Goal: Check status: Check status

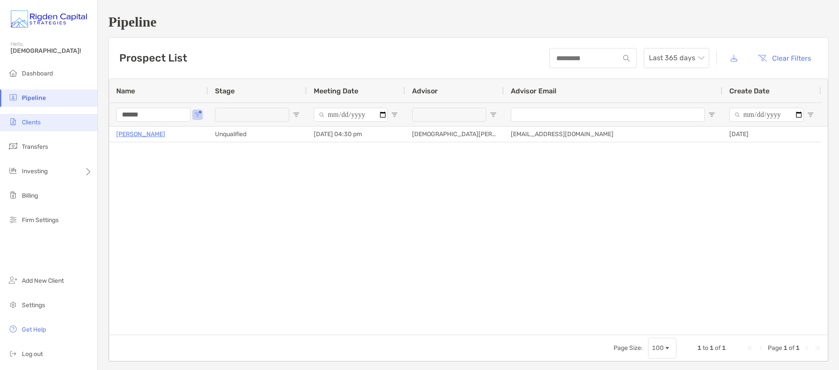
click at [32, 126] on span "Clients" at bounding box center [31, 122] width 19 height 7
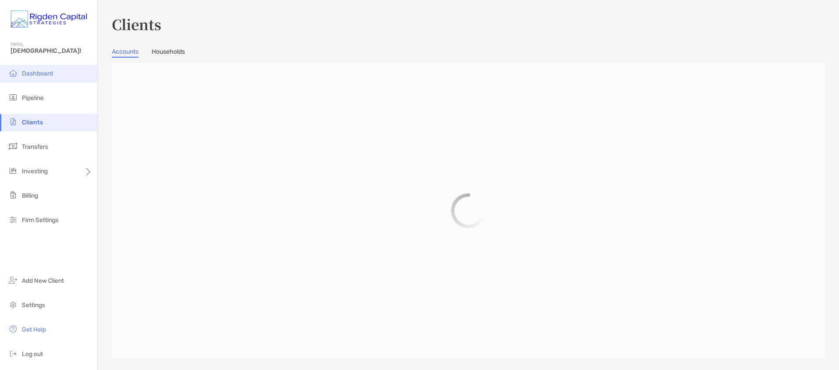
click at [38, 73] on span "Dashboard" at bounding box center [37, 73] width 31 height 7
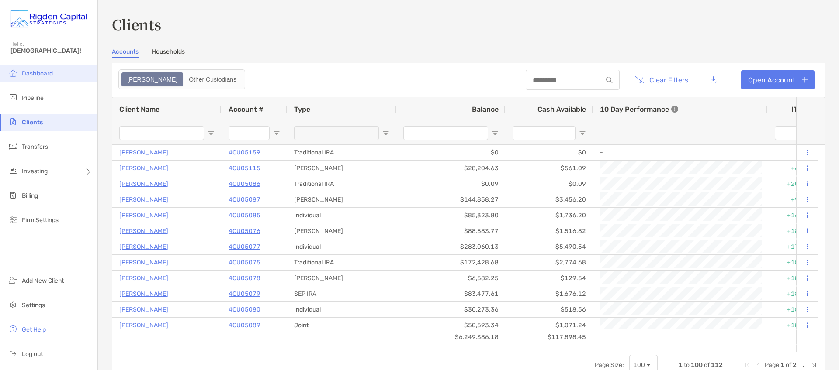
type input "******"
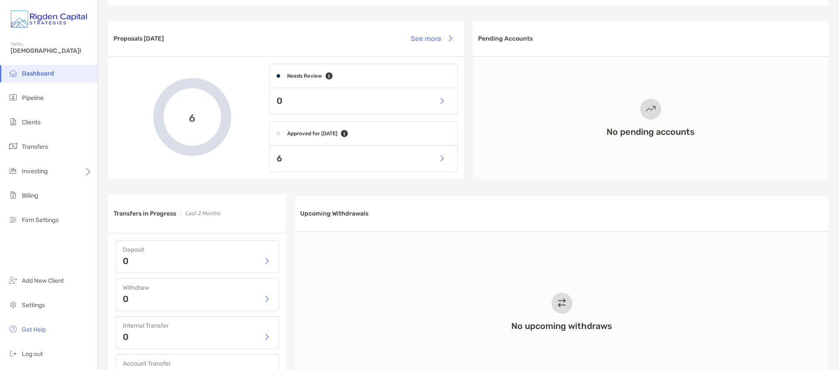
scroll to position [215, 0]
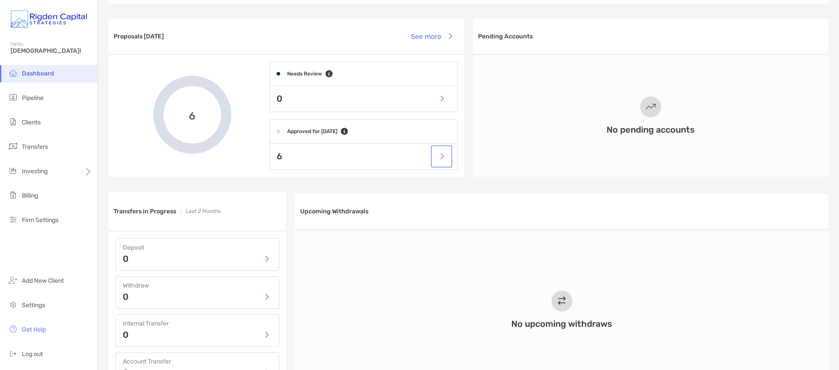
click at [440, 159] on button "button" at bounding box center [441, 156] width 18 height 19
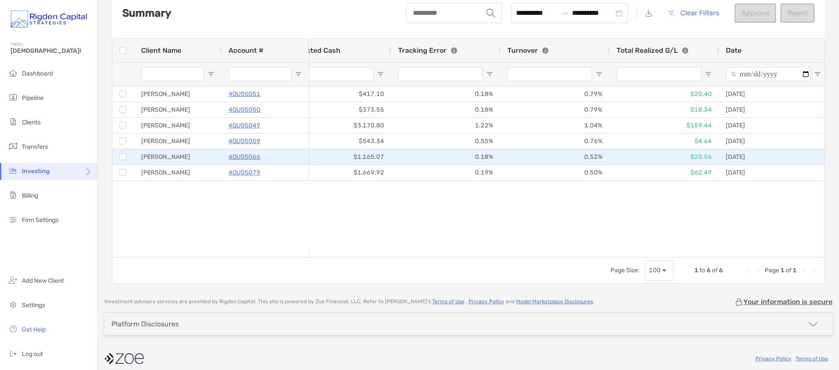
click at [505, 157] on div "0.52%" at bounding box center [554, 156] width 109 height 15
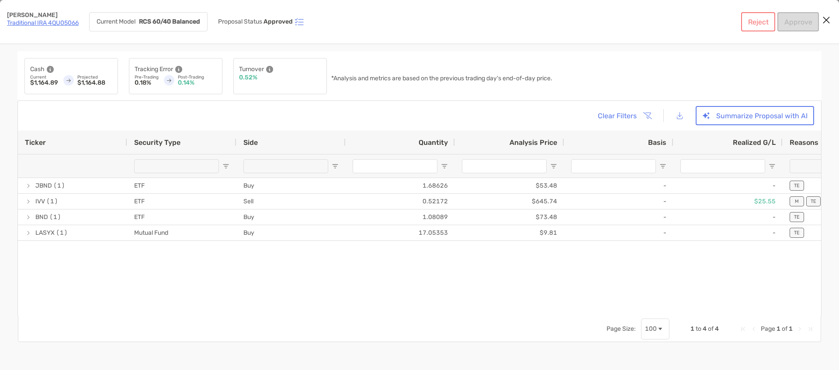
click at [829, 18] on icon "Close modal" at bounding box center [826, 20] width 8 height 10
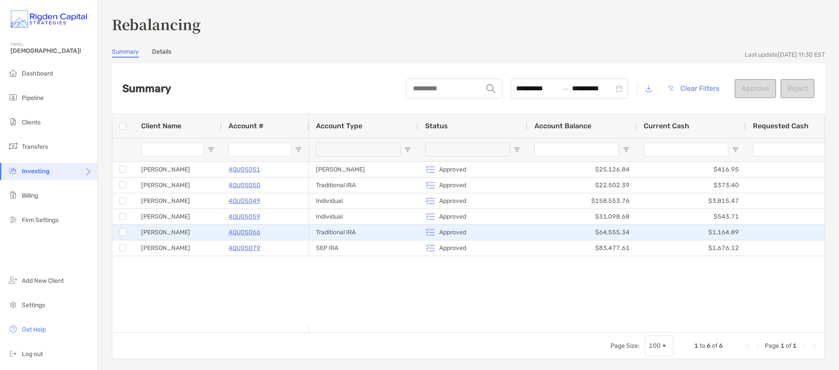
click at [240, 234] on p "4QU05066" at bounding box center [244, 232] width 32 height 11
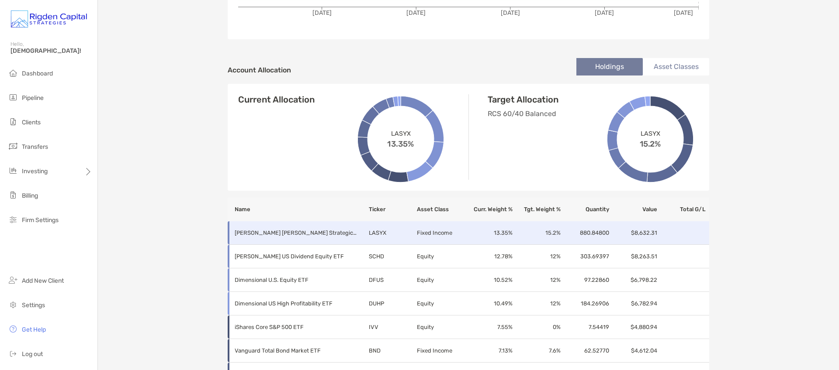
scroll to position [52, 0]
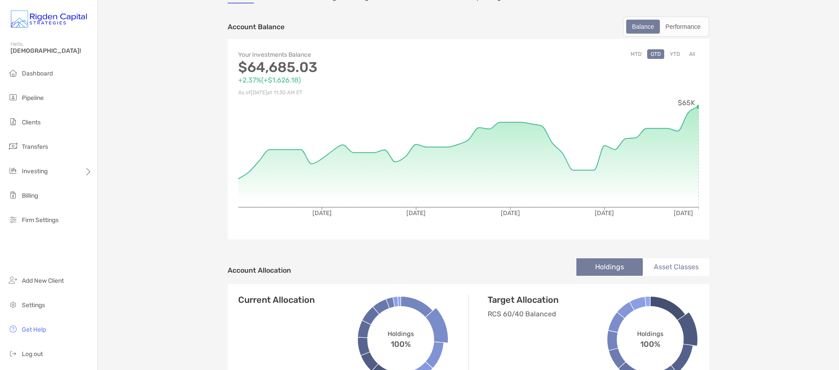
click at [635, 55] on button "MTD" at bounding box center [636, 54] width 18 height 10
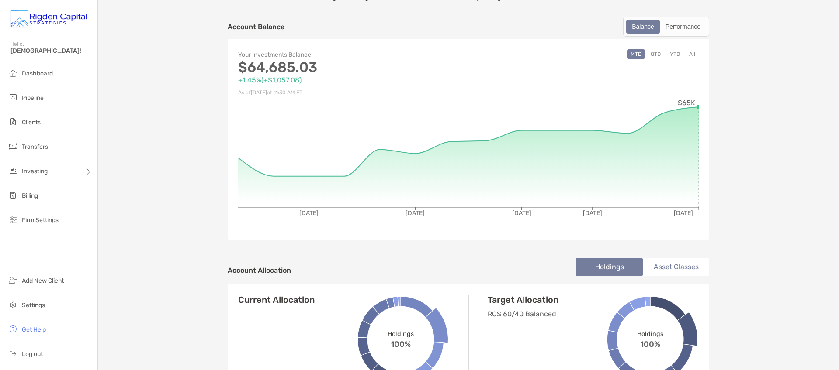
click at [653, 54] on button "QTD" at bounding box center [655, 54] width 17 height 10
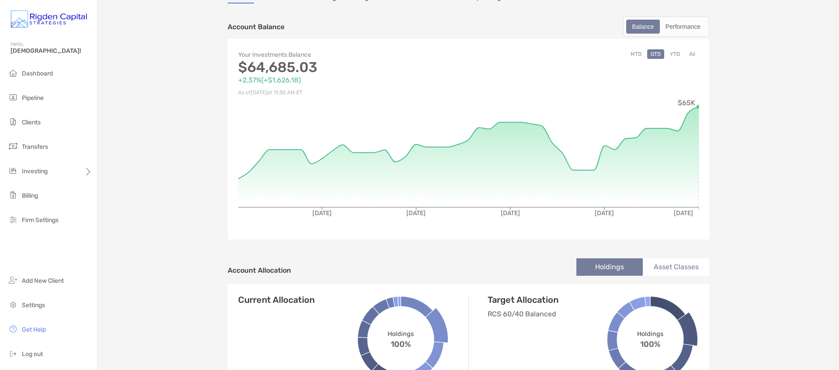
click at [669, 53] on button "YTD" at bounding box center [674, 54] width 17 height 10
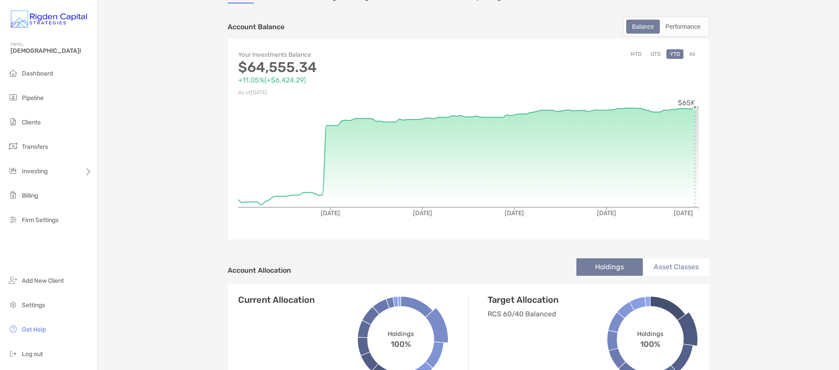
click at [689, 54] on button "All" at bounding box center [691, 54] width 13 height 10
click at [699, 26] on div "Performance" at bounding box center [682, 27] width 45 height 12
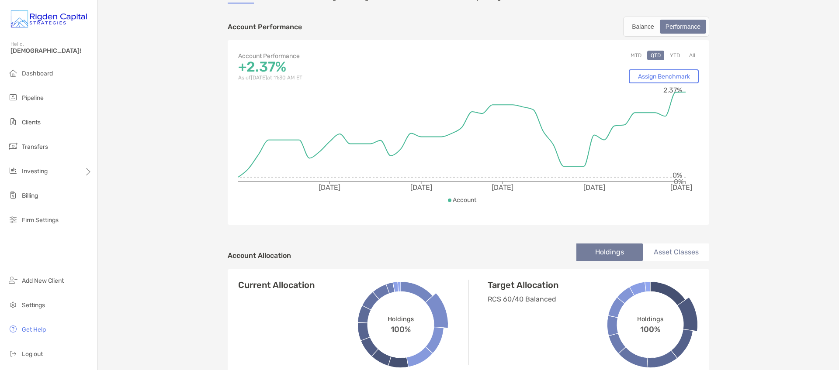
click at [689, 54] on button "All" at bounding box center [691, 56] width 13 height 10
